Goal: Task Accomplishment & Management: Use online tool/utility

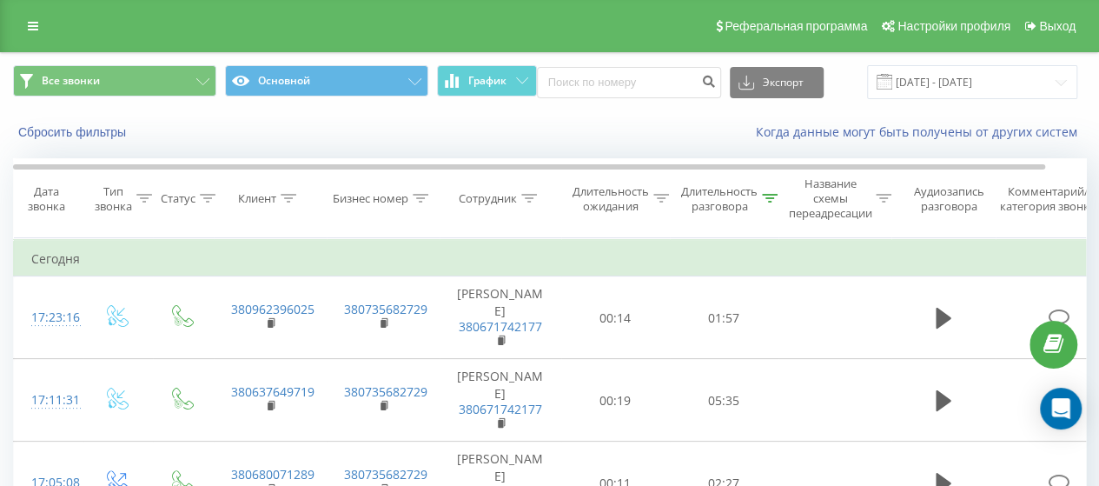
click at [956, 99] on div "Все звонки Основной График Экспорт .csv .xls .xlsx [DATE] - [DATE]" at bounding box center [549, 82] width 1097 height 58
click at [952, 89] on input "[DATE] - [DATE]" at bounding box center [972, 82] width 210 height 34
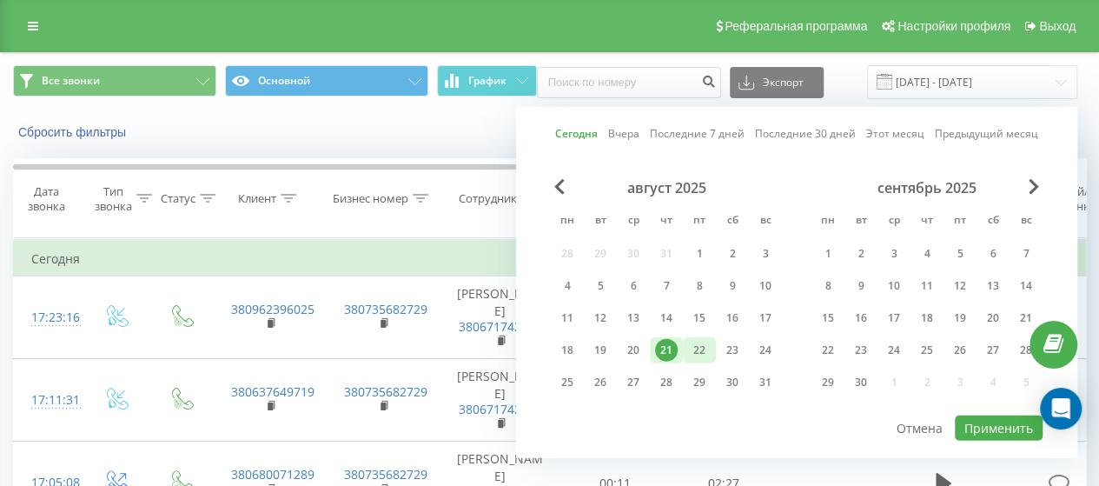
click at [697, 347] on font "22" at bounding box center [699, 349] width 12 height 15
click at [1003, 428] on font "Применить" at bounding box center [998, 428] width 69 height 17
type input "[DATE] - [DATE]"
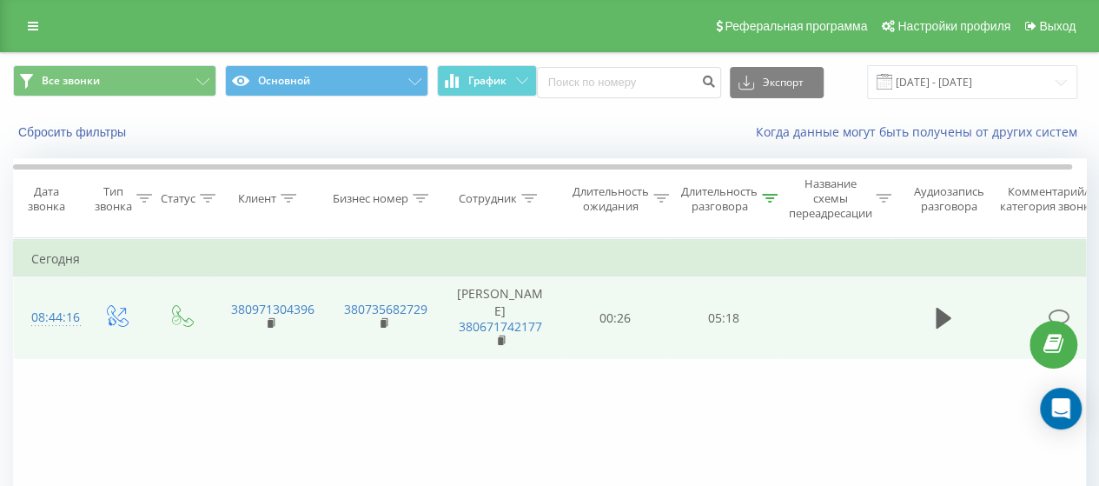
click at [956, 319] on button at bounding box center [943, 318] width 26 height 26
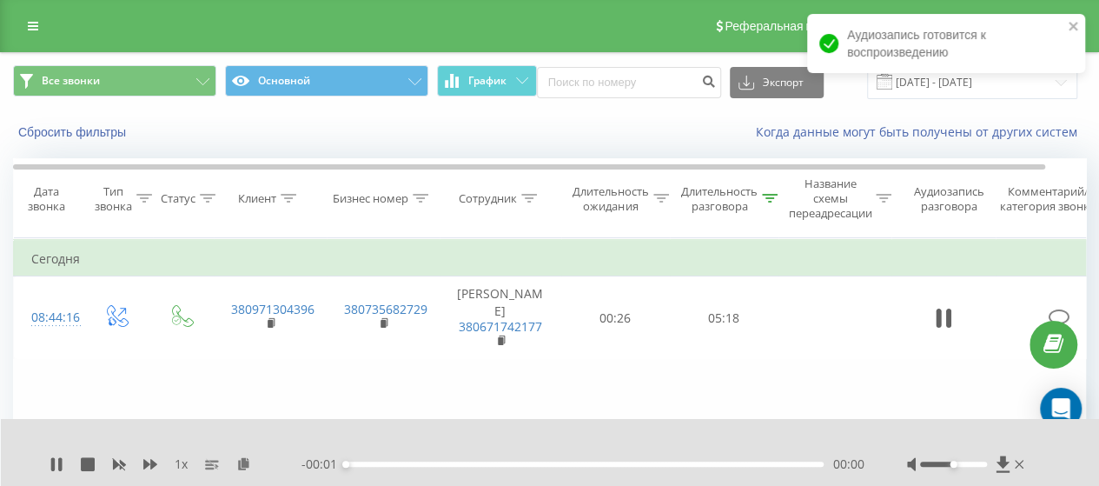
drag, startPoint x: 949, startPoint y: 452, endPoint x: 973, endPoint y: 463, distance: 26.8
click at [973, 463] on div at bounding box center [967, 463] width 121 height 17
click at [974, 461] on div at bounding box center [953, 463] width 67 height 5
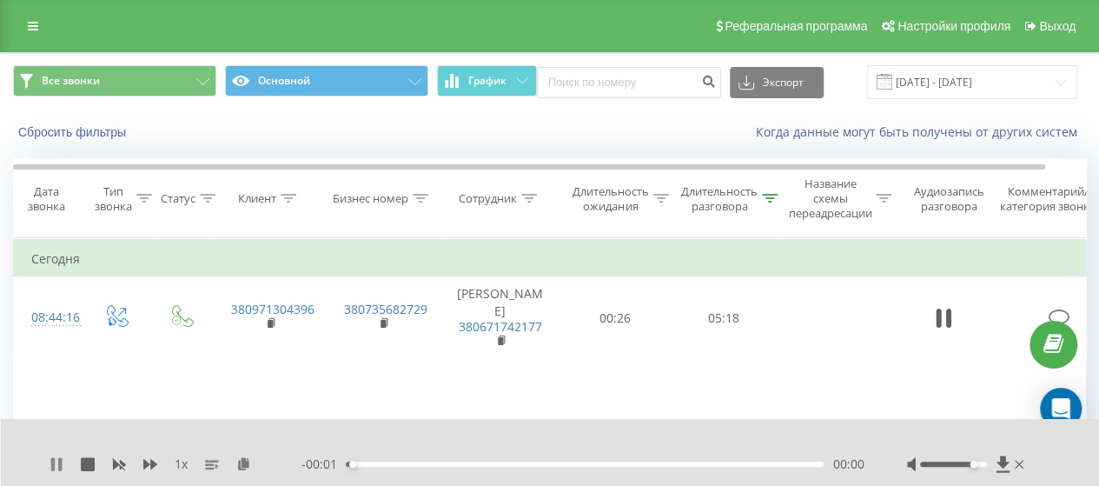
click at [63, 457] on icon at bounding box center [57, 464] width 14 height 14
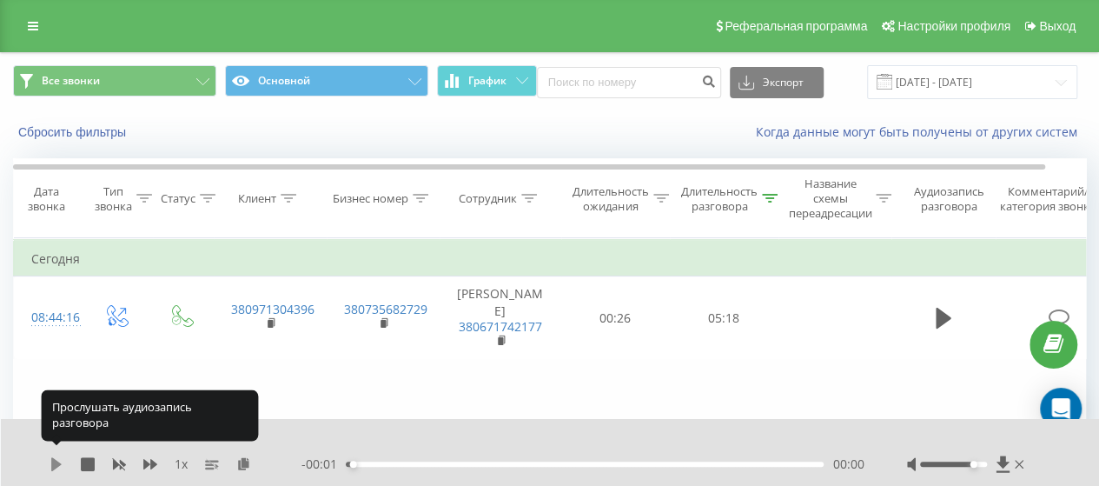
click at [63, 457] on icon at bounding box center [57, 464] width 14 height 14
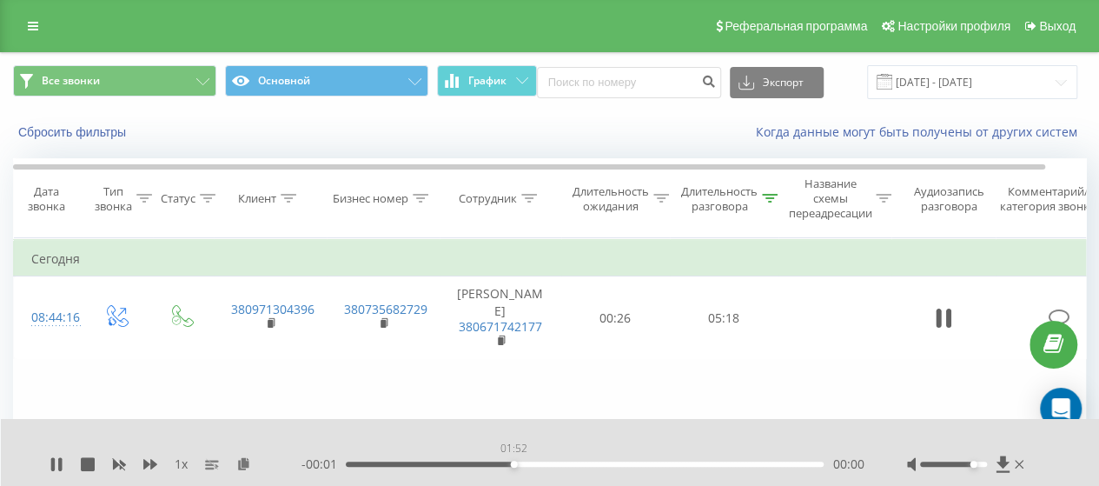
click at [514, 461] on div "01:52" at bounding box center [585, 463] width 478 height 5
click at [612, 461] on div "01:53" at bounding box center [585, 463] width 478 height 5
click at [646, 461] on div "03:04" at bounding box center [585, 463] width 478 height 5
click at [672, 461] on div "03:22" at bounding box center [585, 463] width 478 height 5
click at [663, 461] on div "03:31" at bounding box center [585, 463] width 478 height 5
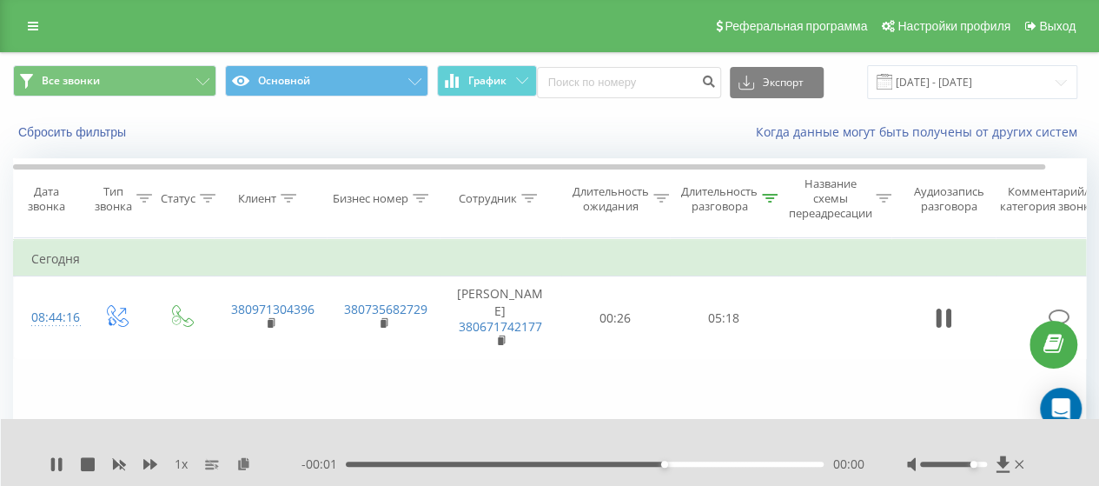
click at [643, 461] on div "03:32" at bounding box center [585, 463] width 478 height 5
click at [638, 461] on div "03:14" at bounding box center [585, 463] width 478 height 5
click at [631, 461] on div "03:15" at bounding box center [585, 463] width 478 height 5
click at [623, 461] on div "03:10" at bounding box center [585, 463] width 478 height 5
click at [615, 461] on div "02:59" at bounding box center [585, 463] width 478 height 5
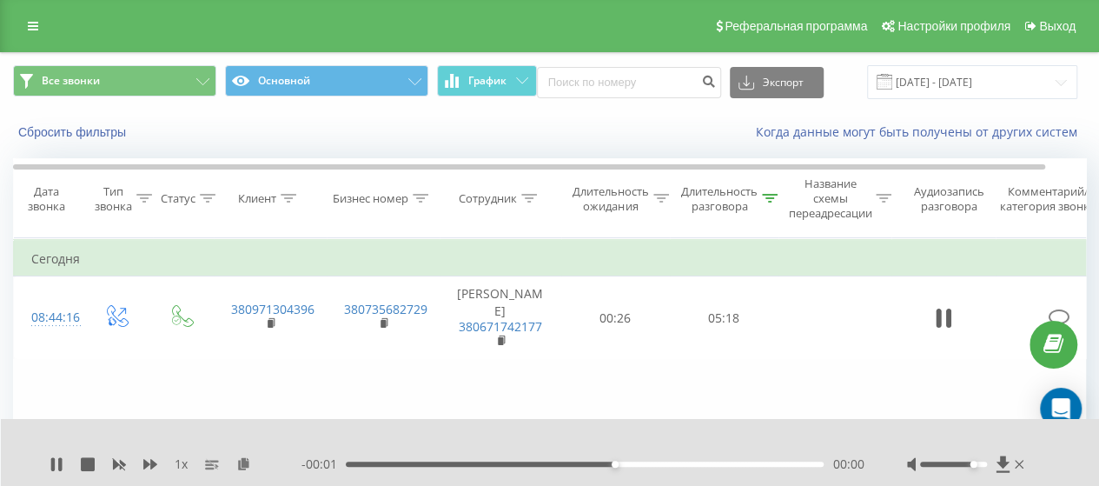
click at [607, 461] on div "02:59" at bounding box center [585, 463] width 478 height 5
click at [595, 461] on div "02:55" at bounding box center [585, 463] width 478 height 5
click at [582, 461] on div "02:37" at bounding box center [585, 463] width 478 height 5
click at [565, 461] on div "02:38" at bounding box center [585, 463] width 478 height 5
click at [51, 457] on icon at bounding box center [52, 464] width 3 height 14
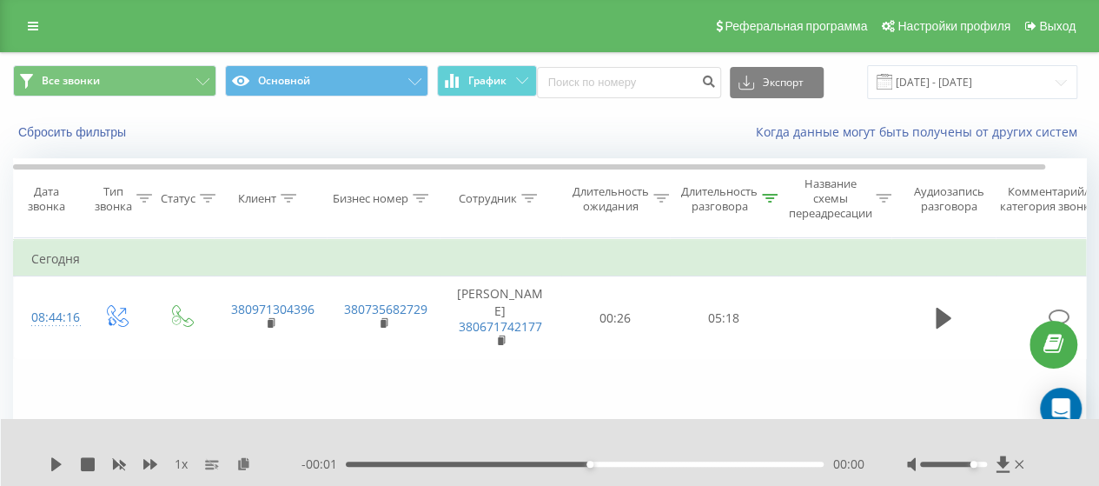
click at [219, 368] on div "Фильтровать по условию Равно Введите значение Отмена ХОРОШО Фильтровать по усло…" at bounding box center [549, 433] width 1073 height 391
click at [57, 457] on icon at bounding box center [57, 464] width 14 height 14
click at [675, 461] on div "03:39" at bounding box center [585, 463] width 478 height 5
click at [685, 461] on div "03:46" at bounding box center [585, 463] width 478 height 5
click at [692, 461] on div "03:46" at bounding box center [585, 463] width 478 height 5
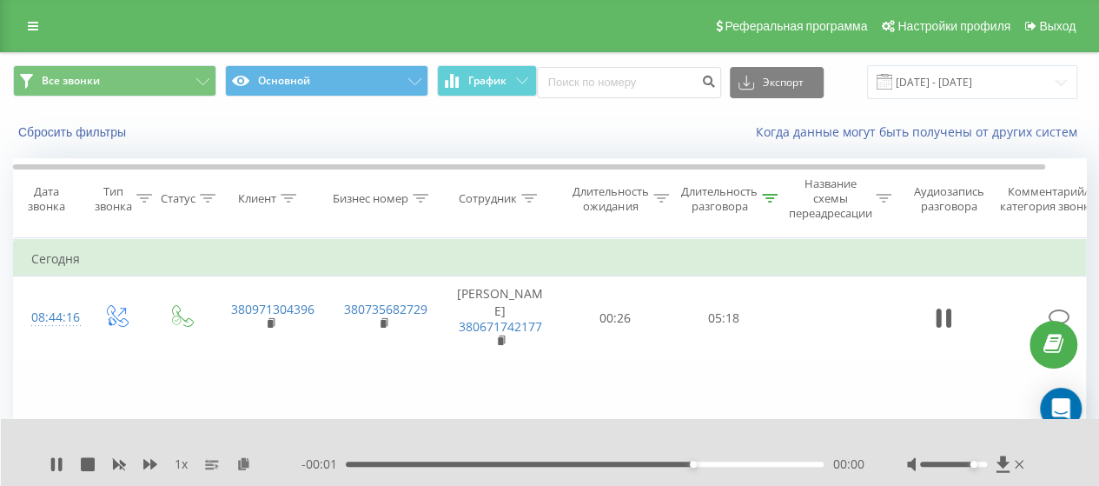
click at [700, 461] on div "03:51" at bounding box center [585, 463] width 478 height 5
click at [700, 461] on div "03:56" at bounding box center [585, 463] width 478 height 5
click at [697, 461] on div "03:56" at bounding box center [585, 463] width 478 height 5
click at [692, 461] on div "03:50" at bounding box center [585, 463] width 478 height 5
click at [682, 461] on div "03:44" at bounding box center [585, 463] width 478 height 5
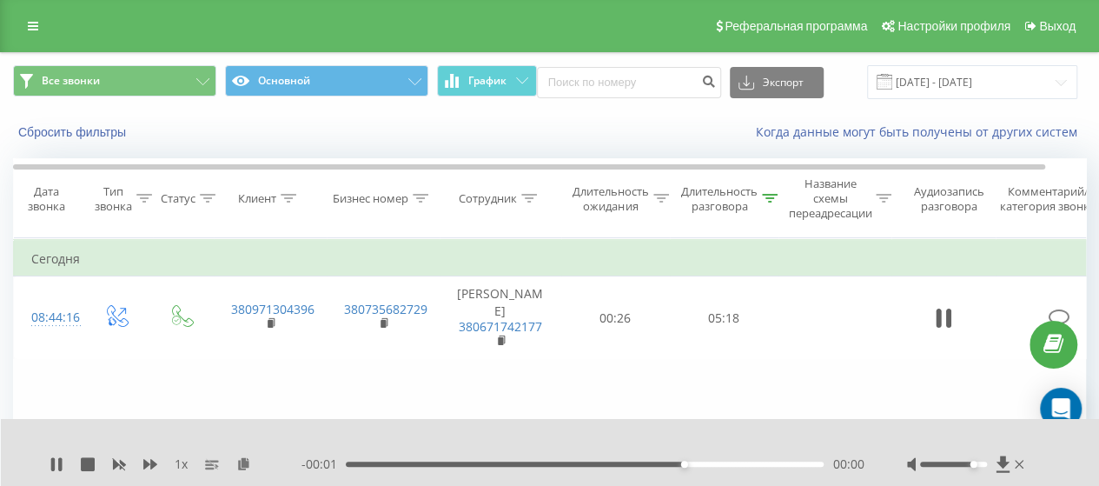
click at [676, 461] on div "03:46" at bounding box center [585, 463] width 478 height 5
click at [669, 461] on div "03:41" at bounding box center [585, 463] width 478 height 5
click at [659, 461] on div "03:36" at bounding box center [585, 463] width 478 height 5
click at [685, 461] on div "03:30" at bounding box center [585, 463] width 478 height 5
click at [704, 461] on div "03:48" at bounding box center [585, 463] width 478 height 5
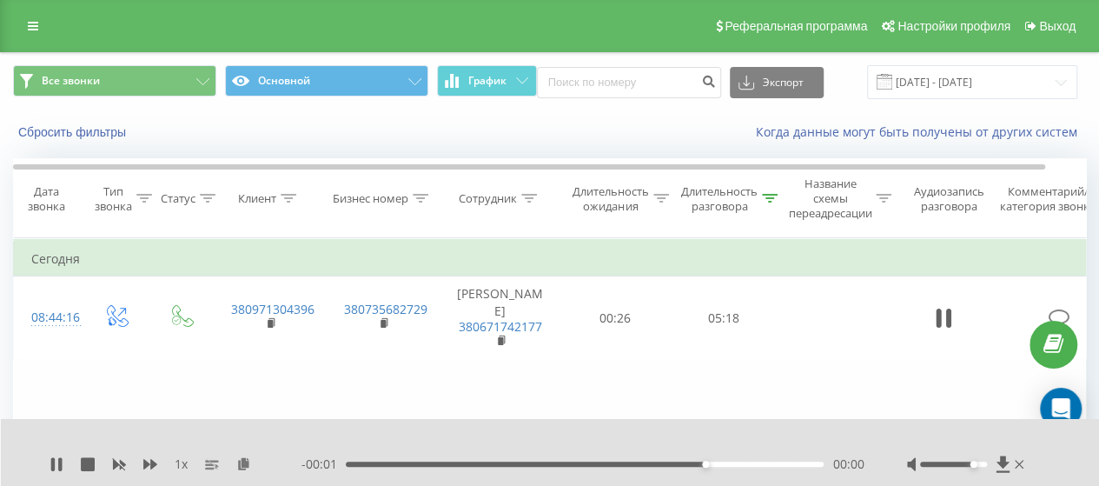
click at [714, 461] on div "04:00" at bounding box center [585, 463] width 478 height 5
click at [719, 461] on div "04:07" at bounding box center [585, 463] width 478 height 5
click at [726, 461] on div "04:09" at bounding box center [585, 463] width 478 height 5
click at [734, 461] on div "04:15" at bounding box center [585, 463] width 478 height 5
click at [743, 461] on div "04:19" at bounding box center [585, 463] width 478 height 5
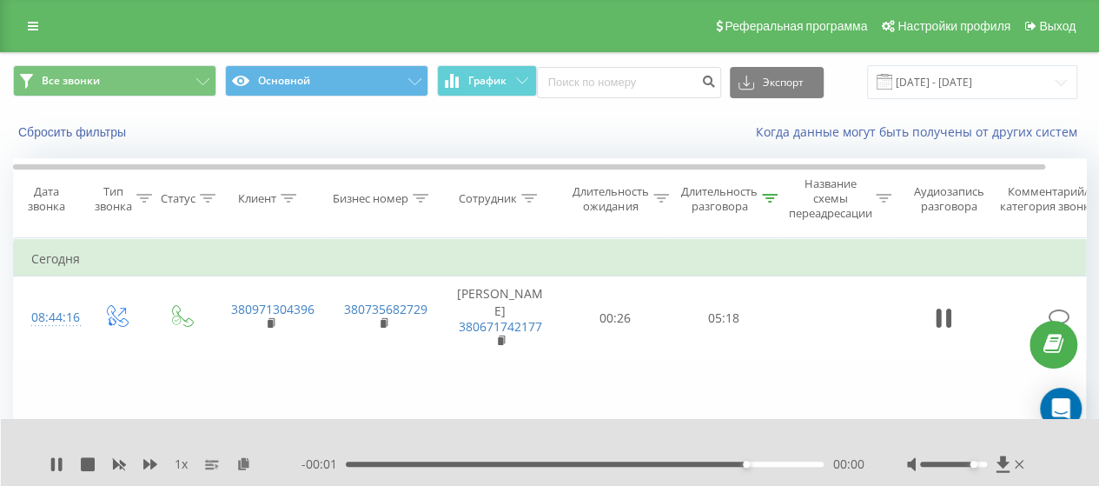
click at [757, 461] on div "04:27" at bounding box center [585, 463] width 478 height 5
click at [770, 461] on div "04:37" at bounding box center [585, 463] width 478 height 5
click at [782, 461] on div "04:46" at bounding box center [585, 463] width 478 height 5
click at [789, 461] on div "04:51" at bounding box center [585, 463] width 478 height 5
click at [798, 461] on div "05:02" at bounding box center [585, 463] width 478 height 5
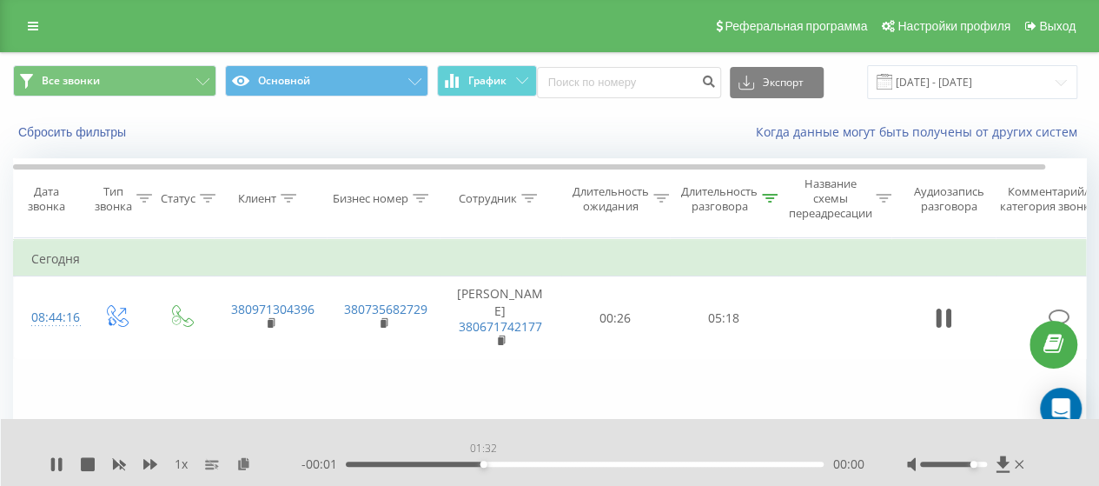
click at [484, 461] on div "01:32" at bounding box center [585, 463] width 478 height 5
click at [495, 461] on div "01:34" at bounding box center [585, 463] width 478 height 5
click at [502, 461] on div "01:40" at bounding box center [585, 463] width 478 height 5
click at [56, 457] on icon at bounding box center [57, 464] width 14 height 14
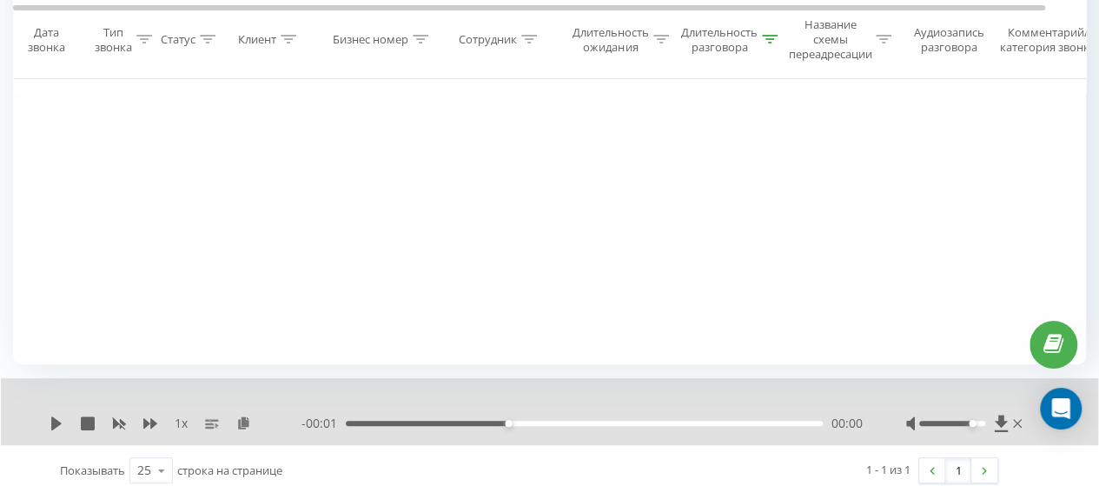
scroll to position [292, 0]
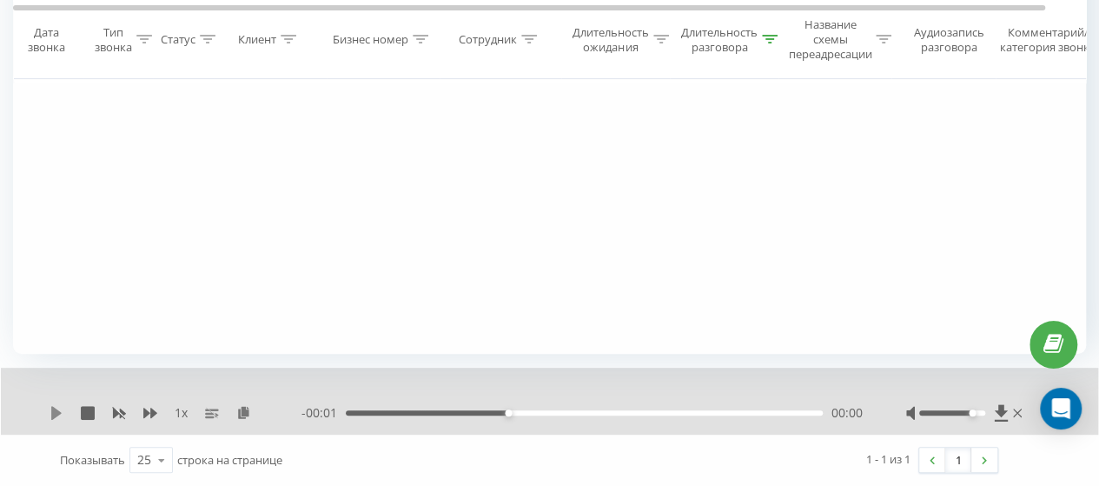
click at [61, 406] on icon at bounding box center [57, 413] width 14 height 14
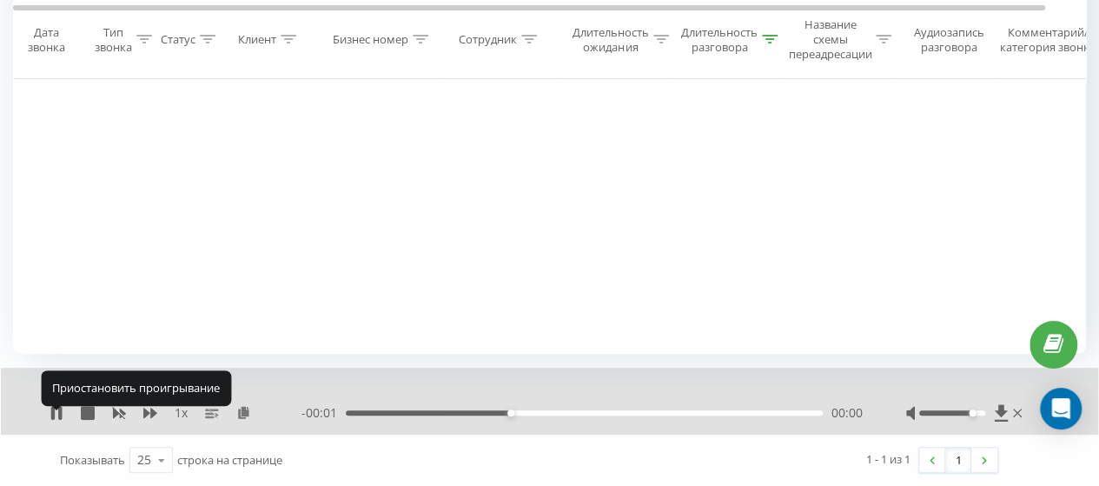
click at [61, 406] on icon at bounding box center [59, 413] width 3 height 14
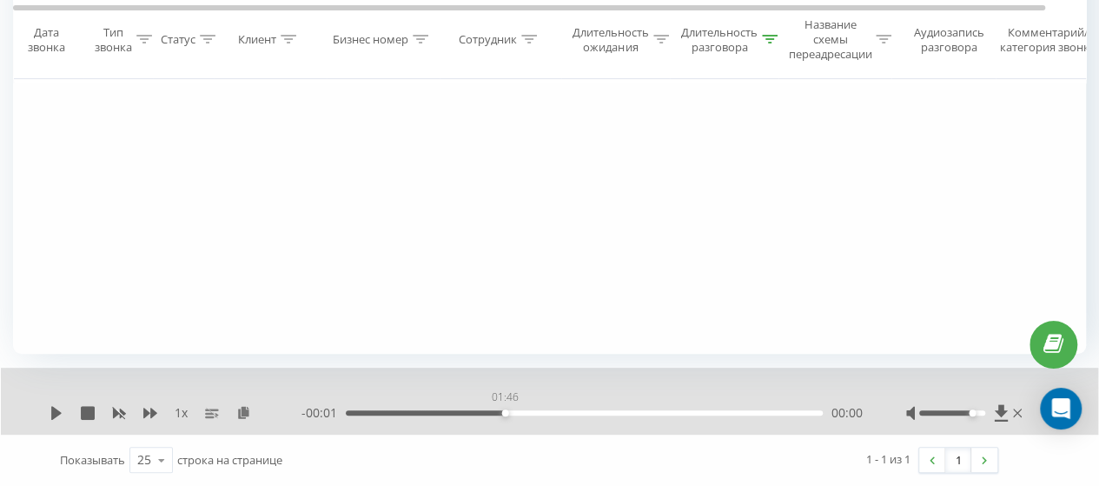
click at [506, 410] on div "01:46" at bounding box center [584, 412] width 477 height 5
click at [40, 400] on div "1 х - 00:01 01:46 00:00" at bounding box center [549, 401] width 1097 height 67
click at [50, 406] on icon at bounding box center [57, 413] width 14 height 14
click at [50, 409] on icon at bounding box center [57, 413] width 14 height 14
click at [508, 410] on div "01:52" at bounding box center [584, 412] width 477 height 5
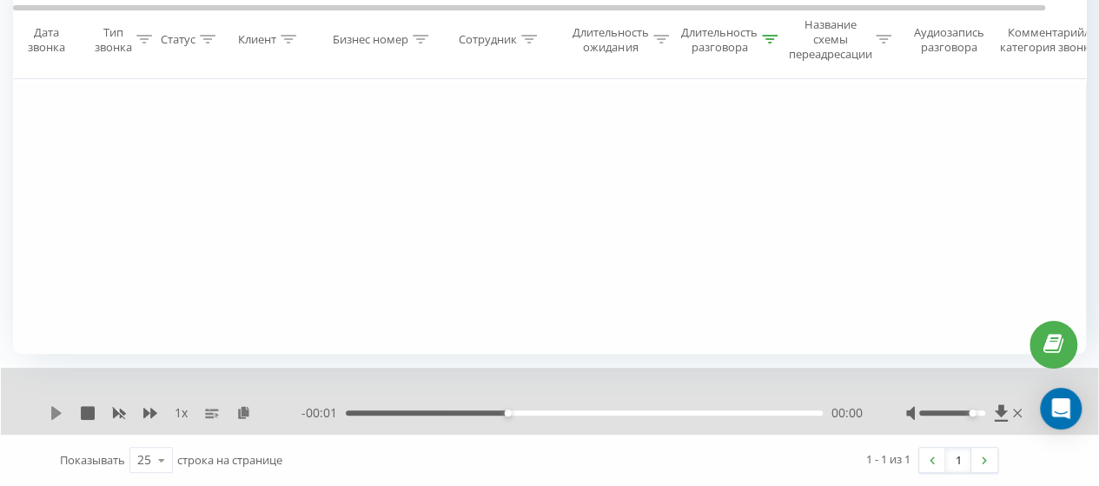
click at [50, 406] on icon at bounding box center [57, 413] width 14 height 14
click at [48, 413] on div "1 х - 00:01 01:50 00:00" at bounding box center [549, 401] width 1097 height 67
click at [63, 406] on icon at bounding box center [57, 413] width 14 height 14
click at [56, 406] on icon at bounding box center [56, 413] width 10 height 14
click at [506, 410] on div "01:52" at bounding box center [584, 412] width 477 height 5
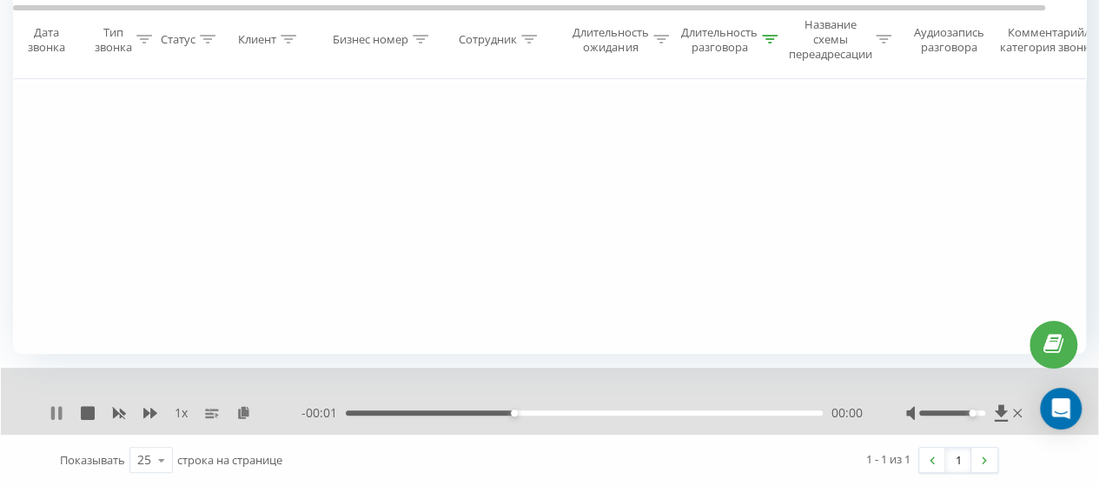
click at [56, 406] on icon at bounding box center [57, 413] width 14 height 14
click at [509, 410] on div "01:53" at bounding box center [584, 412] width 477 height 5
click at [52, 406] on icon at bounding box center [56, 413] width 10 height 14
click at [503, 410] on div "01:52" at bounding box center [584, 412] width 477 height 5
click at [47, 404] on div "1 х - 00:01 01:52 00:00" at bounding box center [549, 401] width 1097 height 67
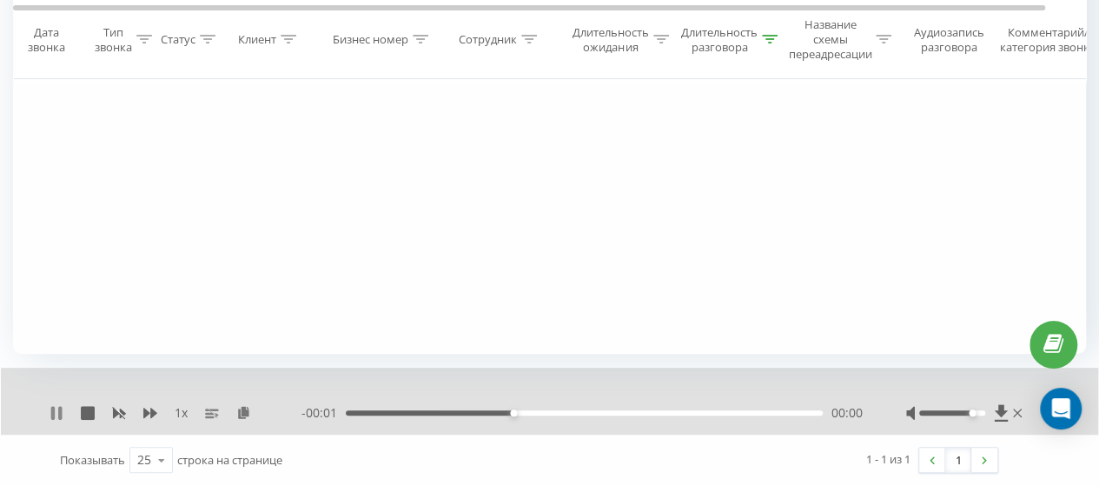
click at [51, 406] on icon at bounding box center [52, 413] width 3 height 14
click at [50, 406] on icon at bounding box center [57, 413] width 14 height 14
click at [508, 410] on div "01:54" at bounding box center [584, 412] width 477 height 5
click at [56, 406] on icon at bounding box center [57, 413] width 14 height 14
